Goal: Navigation & Orientation: Find specific page/section

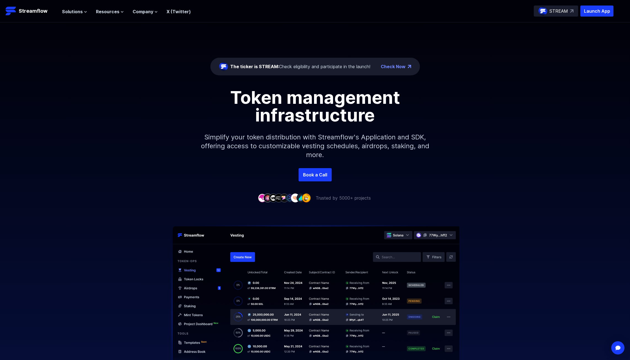
click at [399, 66] on link "Check Now" at bounding box center [393, 66] width 25 height 7
click at [75, 10] on span "Solutions" at bounding box center [72, 11] width 21 height 7
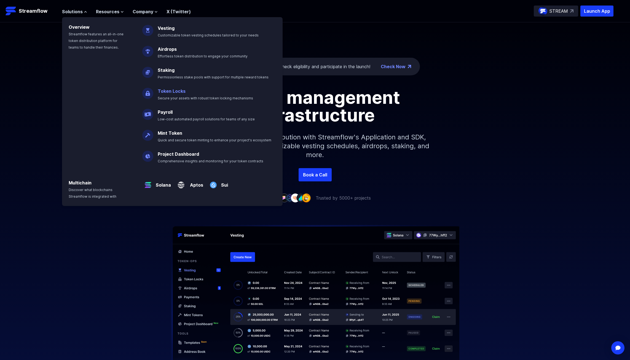
click at [179, 93] on link "Token Locks" at bounding box center [172, 91] width 28 height 6
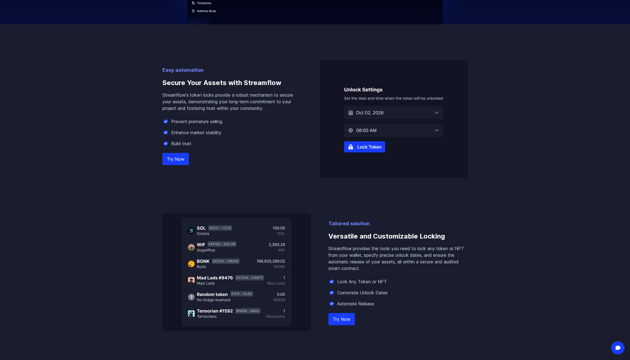
click at [368, 146] on img at bounding box center [394, 119] width 148 height 118
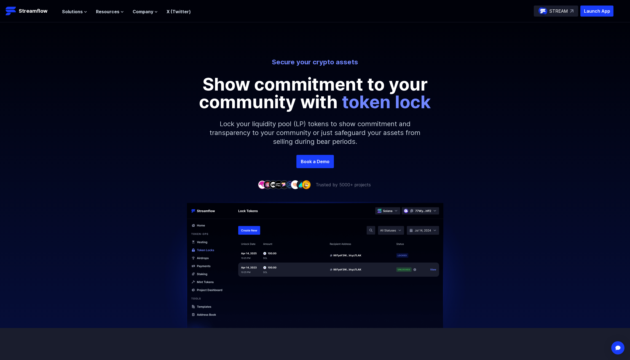
drag, startPoint x: 500, startPoint y: 192, endPoint x: 467, endPoint y: 114, distance: 84.3
click at [596, 12] on p "Launch App" at bounding box center [597, 11] width 33 height 11
